Goal: Information Seeking & Learning: Learn about a topic

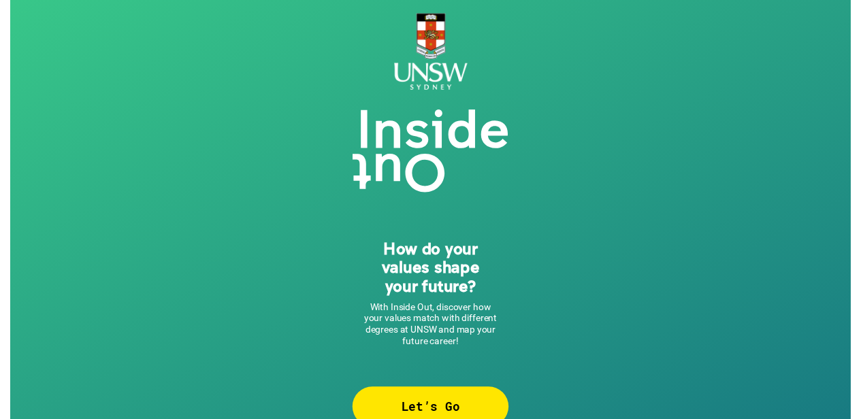
scroll to position [27, 0]
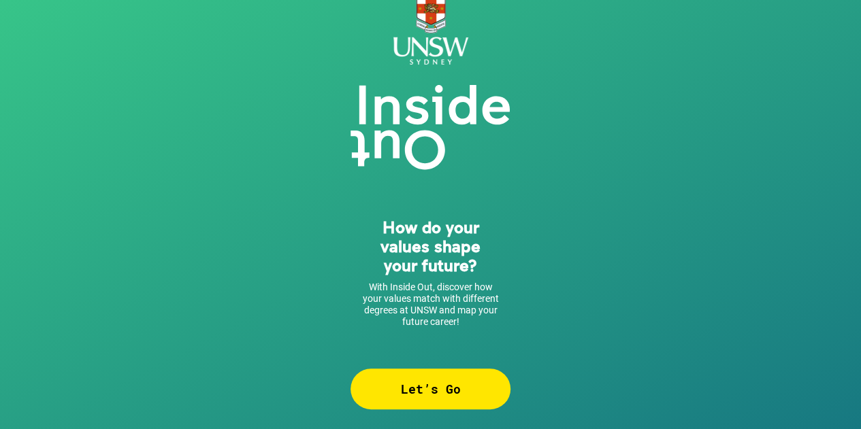
click at [415, 383] on div "Let’s Go" at bounding box center [430, 389] width 160 height 41
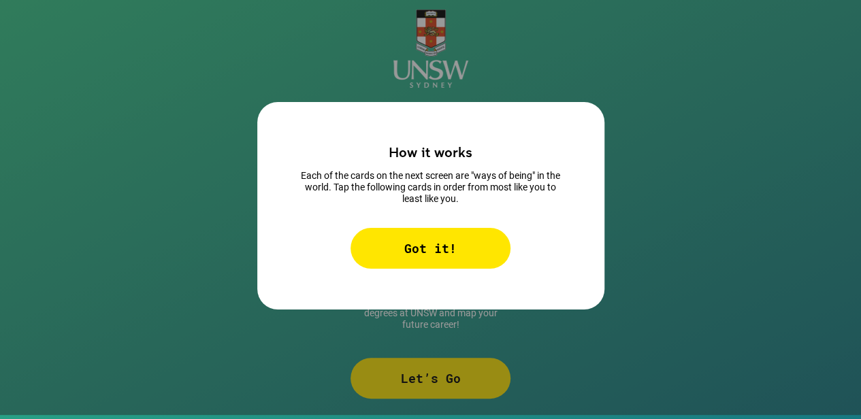
click at [417, 243] on div "Got it!" at bounding box center [430, 248] width 160 height 41
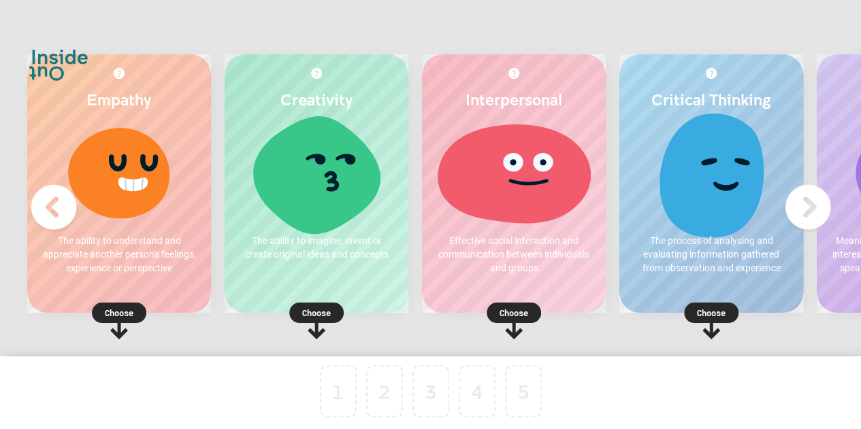
click at [165, 166] on div at bounding box center [119, 173] width 157 height 102
click at [119, 312] on p "Choose" at bounding box center [119, 313] width 184 height 14
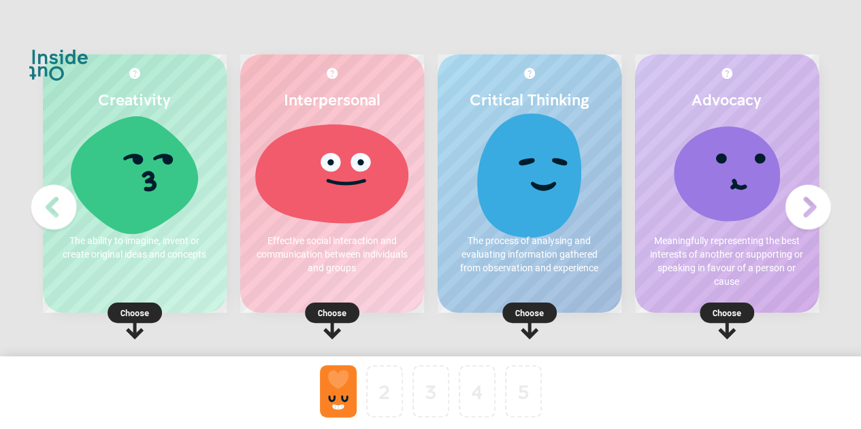
click at [125, 307] on p "Choose" at bounding box center [135, 313] width 184 height 14
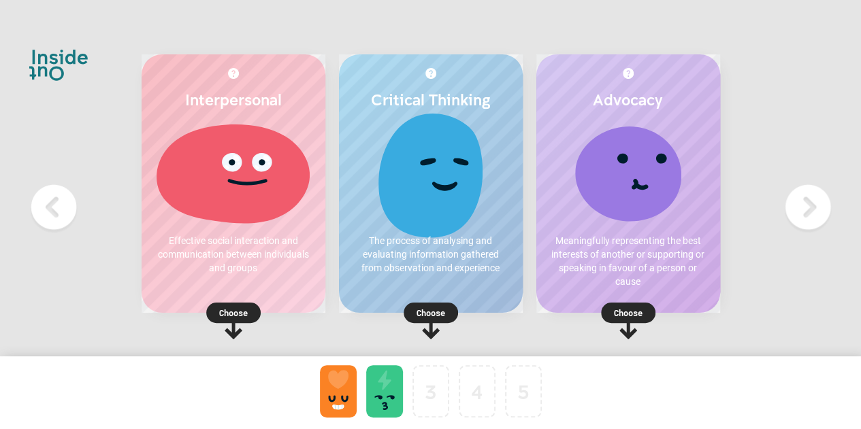
scroll to position [80, 0]
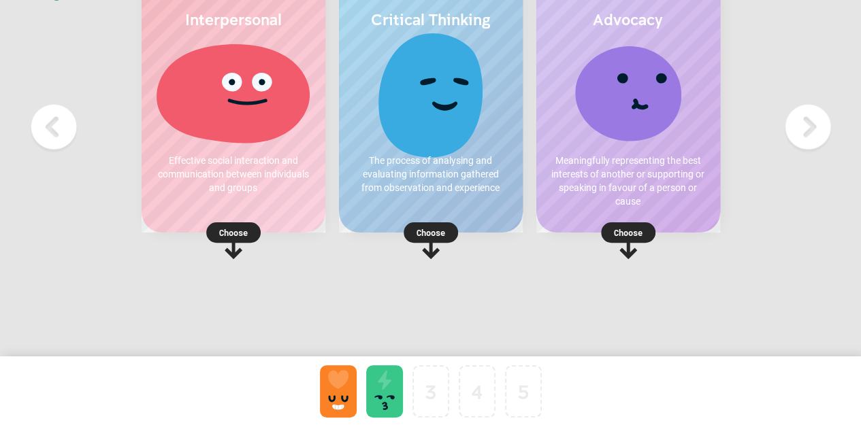
click at [810, 137] on img at bounding box center [808, 127] width 54 height 54
click at [803, 133] on img at bounding box center [808, 127] width 54 height 54
click at [385, 388] on div at bounding box center [384, 391] width 37 height 52
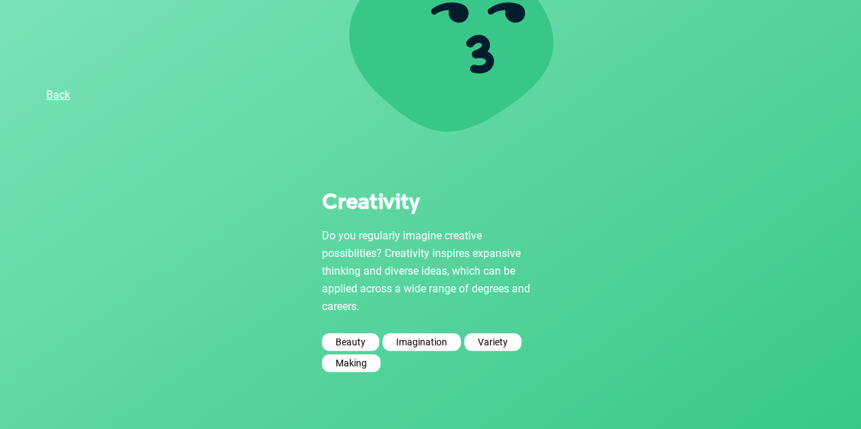
scroll to position [174, 0]
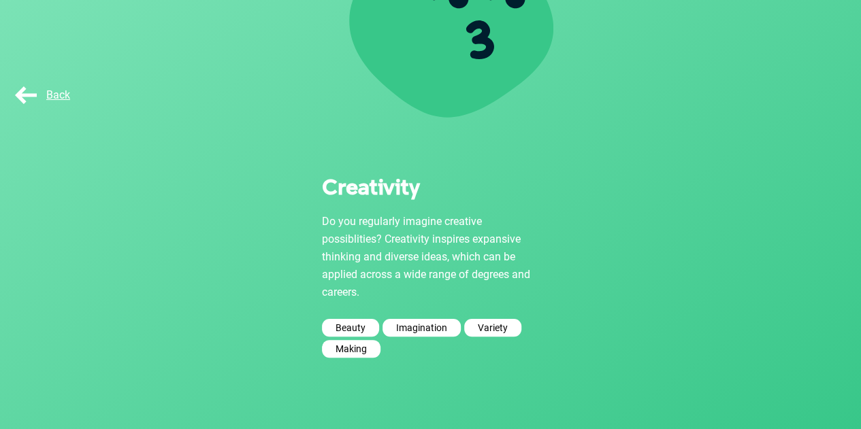
click at [22, 95] on span "Back" at bounding box center [41, 94] width 58 height 13
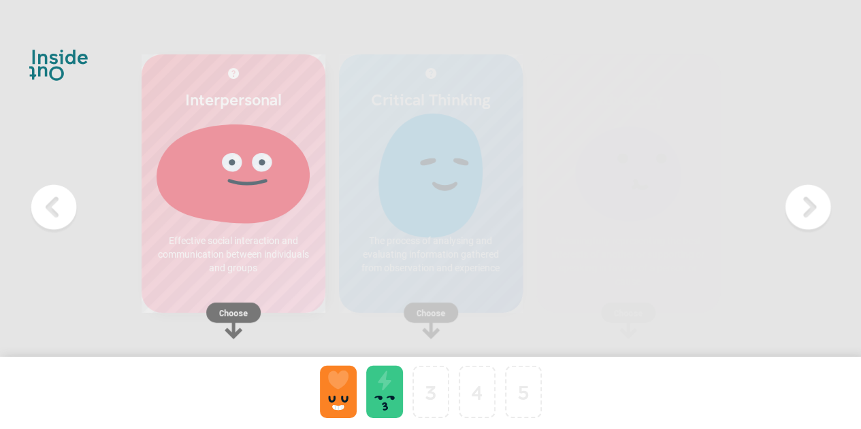
scroll to position [80, 0]
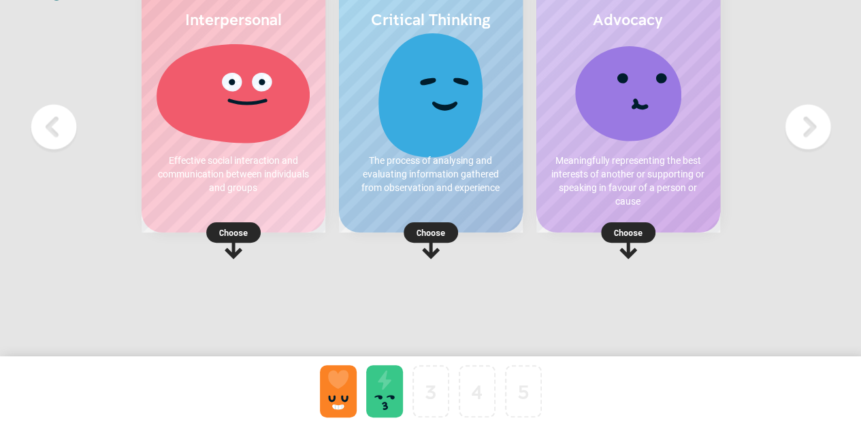
click at [349, 395] on div at bounding box center [338, 391] width 37 height 52
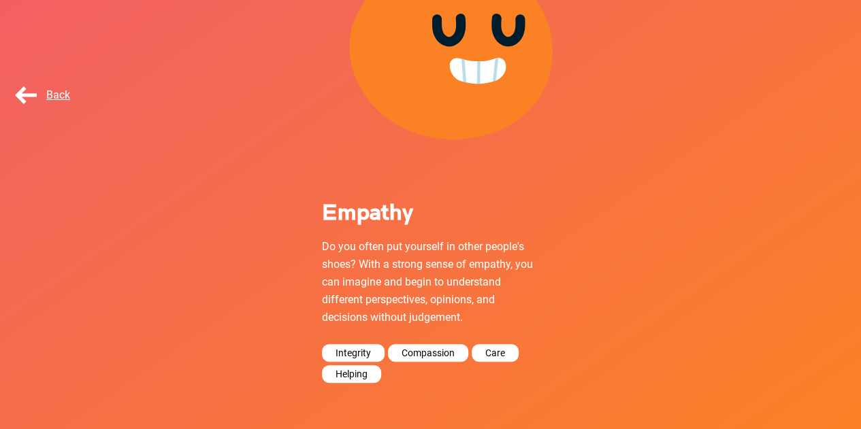
scroll to position [174, 0]
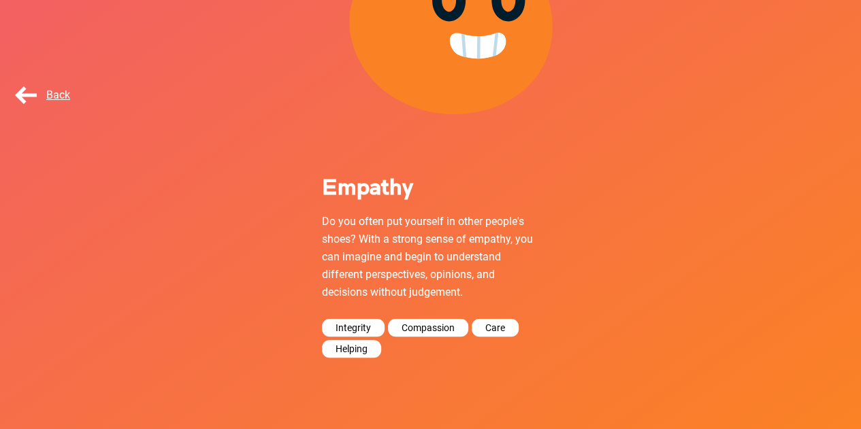
click at [499, 321] on div "Care" at bounding box center [495, 328] width 47 height 18
click at [497, 323] on div "Care" at bounding box center [495, 328] width 47 height 18
click at [18, 97] on span "Back" at bounding box center [41, 94] width 58 height 13
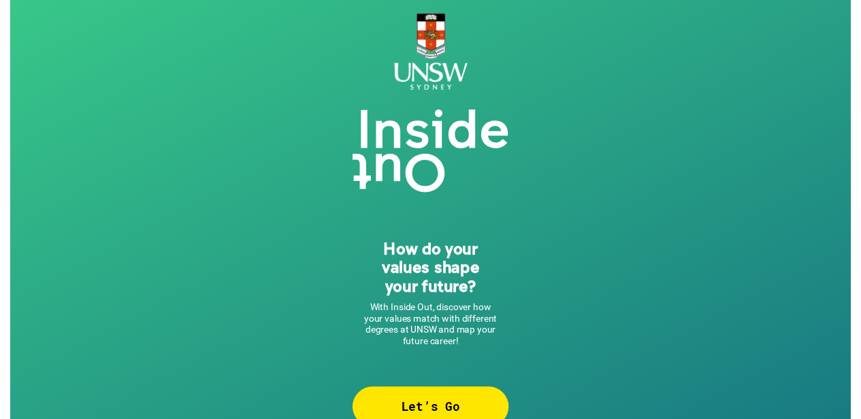
scroll to position [27, 0]
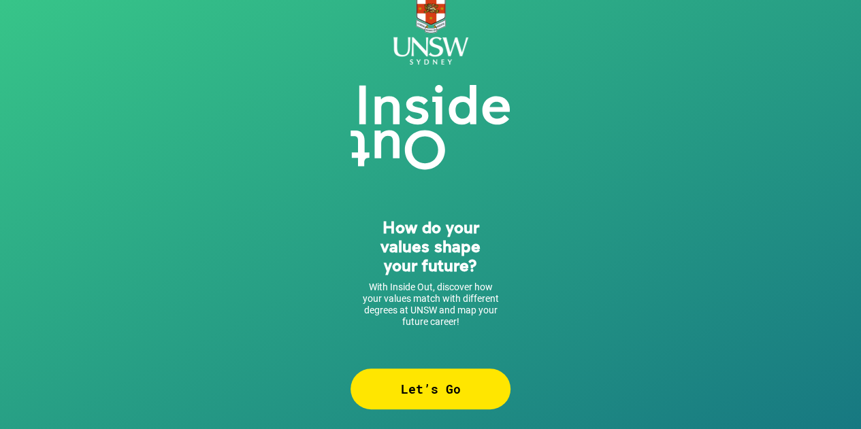
click at [428, 383] on div "Let’s Go" at bounding box center [430, 389] width 160 height 41
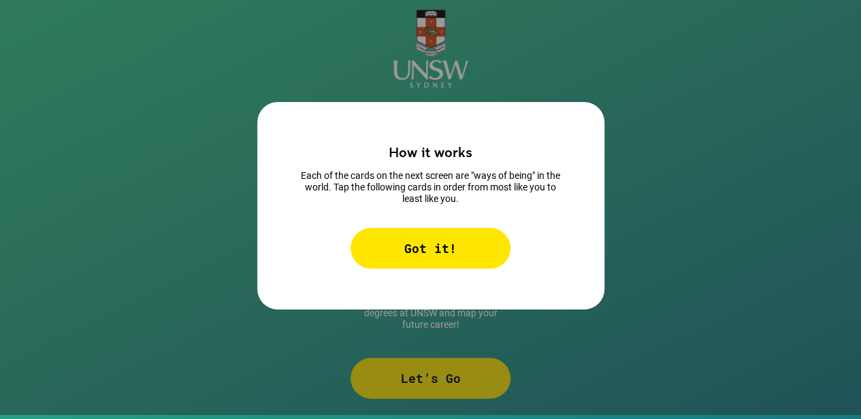
click at [482, 228] on div "Got it!" at bounding box center [430, 248] width 160 height 41
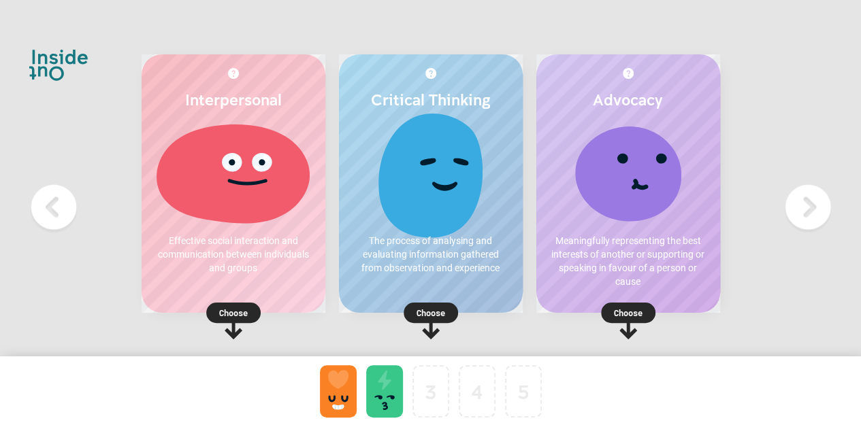
click at [418, 307] on p "Choose" at bounding box center [431, 313] width 184 height 14
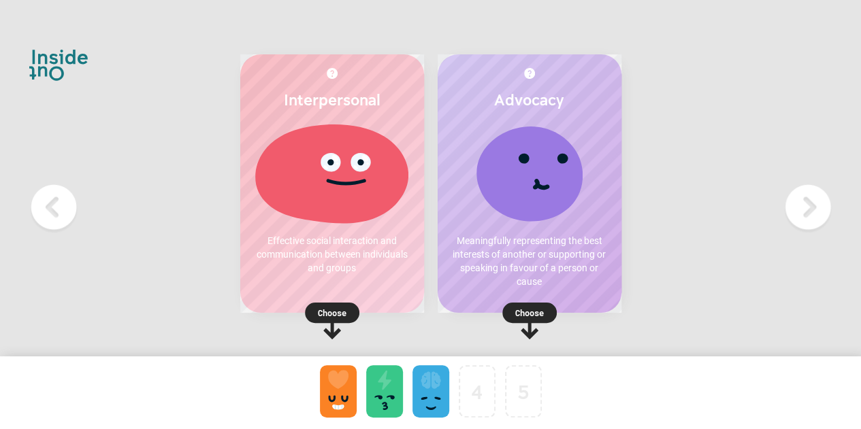
click at [525, 311] on p "Choose" at bounding box center [530, 313] width 184 height 14
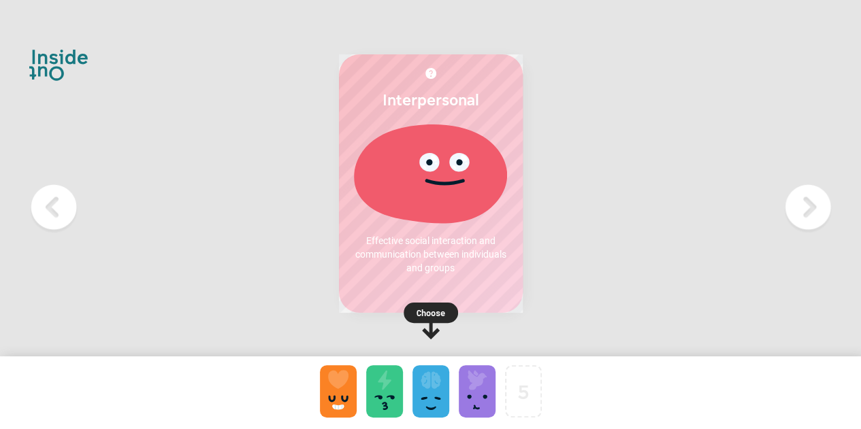
click at [444, 304] on rect at bounding box center [431, 313] width 54 height 20
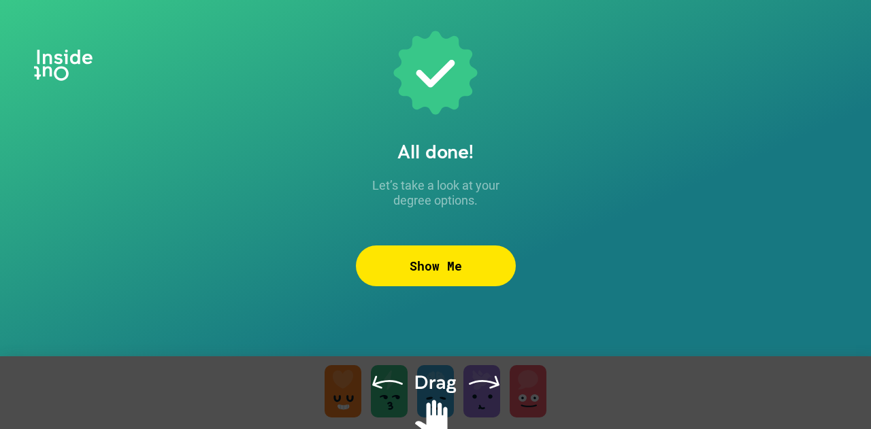
click at [448, 267] on div "Show Me" at bounding box center [436, 266] width 160 height 41
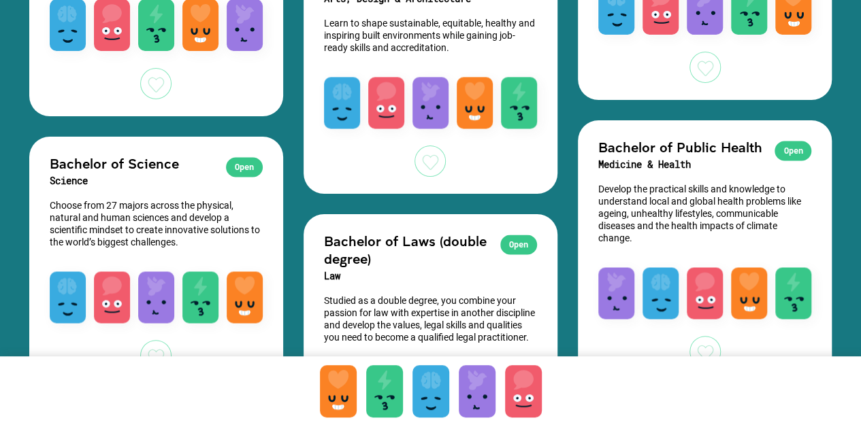
scroll to position [3513, 0]
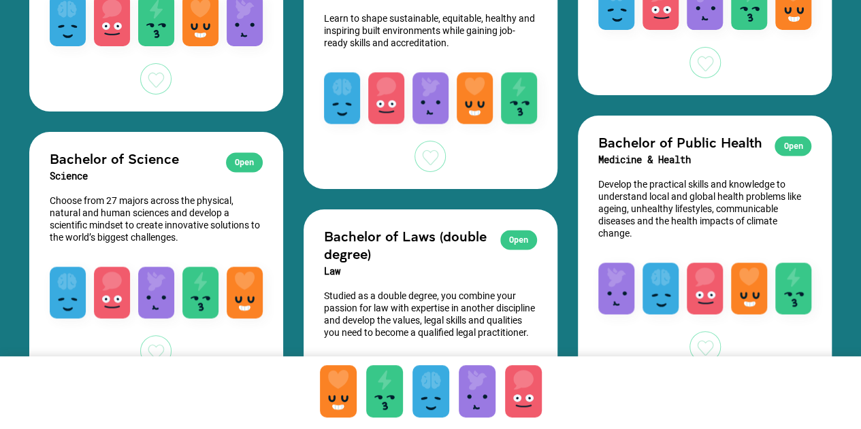
click at [244, 172] on div "Open" at bounding box center [244, 162] width 37 height 20
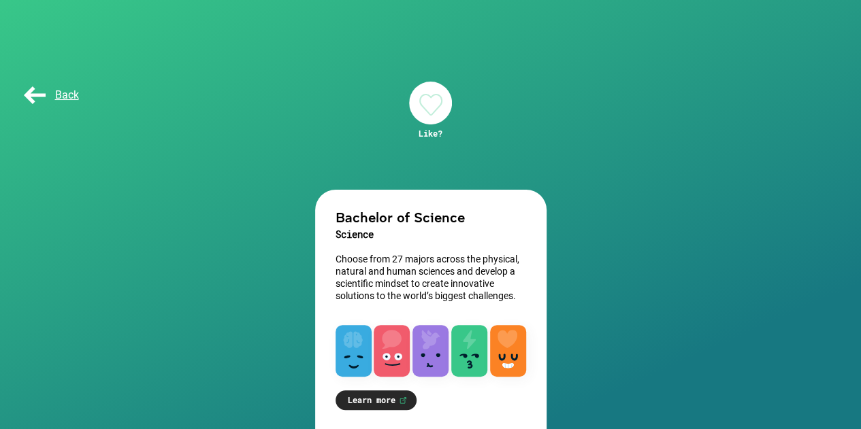
click at [383, 407] on link "Learn more" at bounding box center [375, 401] width 81 height 20
